Goal: Book appointment/travel/reservation

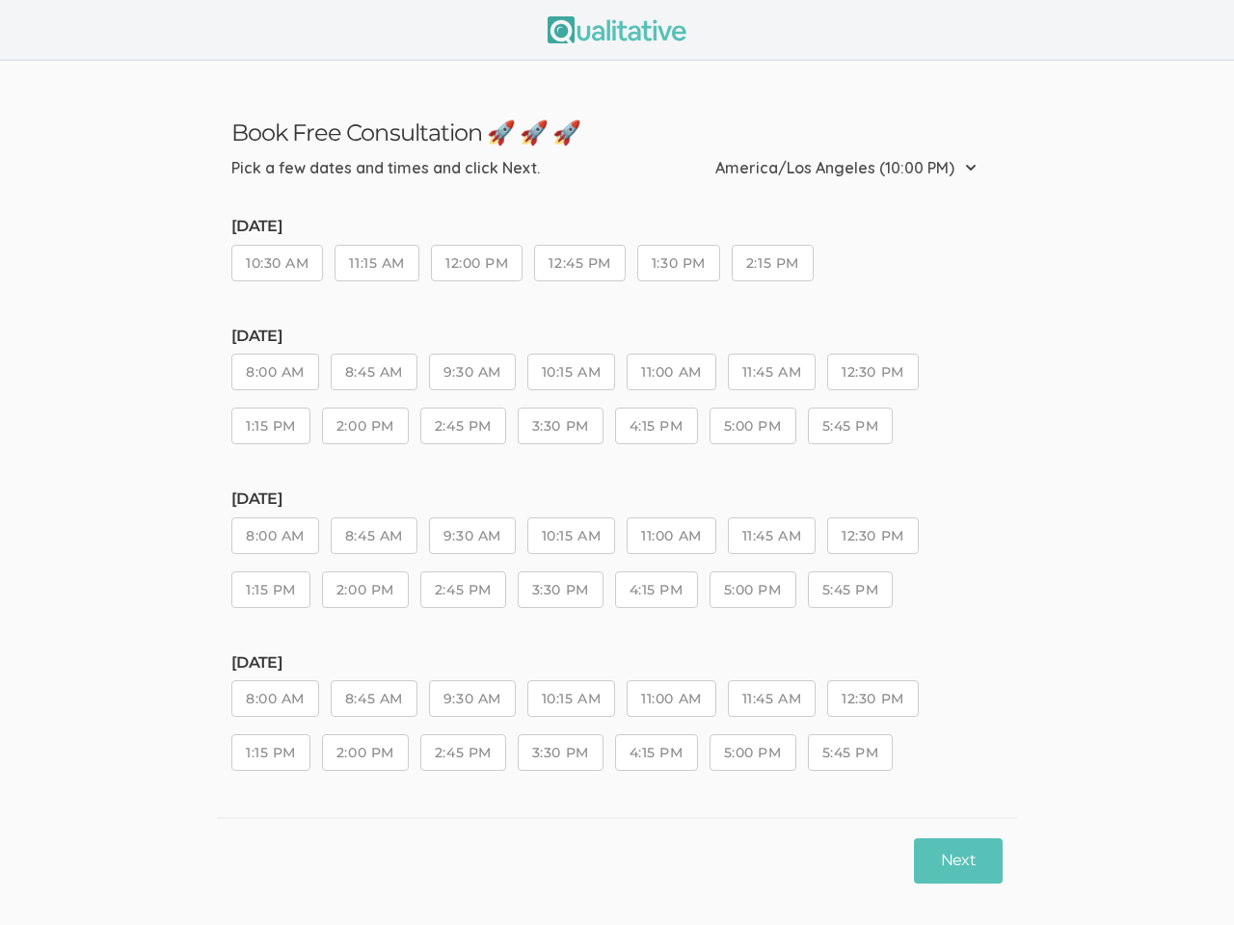
click at [617, 463] on div "Monday, Aug 25 8:00 AM 8:45 AM 9:30 AM 10:15 AM 11:00 AM 11:45 AM 12:30 PM 1:15…" at bounding box center [616, 395] width 771 height 135
click at [278, 266] on button "10:30 AM" at bounding box center [277, 263] width 92 height 37
click at [379, 266] on button "11:15 AM" at bounding box center [376, 263] width 84 height 37
click at [480, 266] on button "12:00 PM" at bounding box center [477, 263] width 92 height 37
click at [583, 266] on button "12:45 PM" at bounding box center [579, 263] width 91 height 37
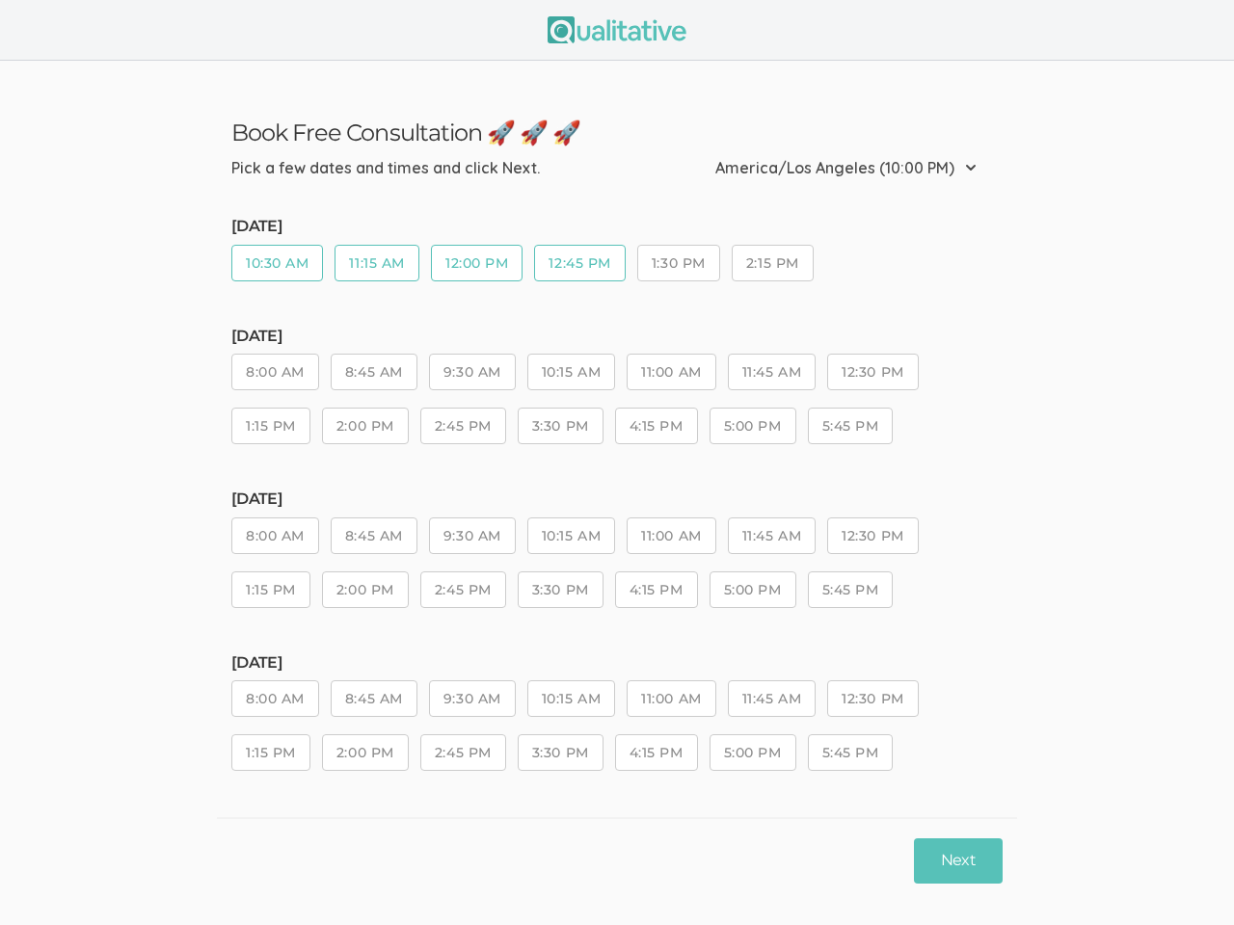
click at [683, 266] on button "1:30 PM" at bounding box center [678, 263] width 83 height 37
click at [777, 266] on button "2:15 PM" at bounding box center [773, 263] width 82 height 37
click at [276, 375] on button "8:00 AM" at bounding box center [275, 372] width 88 height 37
click at [375, 375] on button "8:45 AM" at bounding box center [374, 372] width 87 height 37
click at [474, 375] on button "9:30 AM" at bounding box center [472, 372] width 87 height 37
